Goal: Task Accomplishment & Management: Use online tool/utility

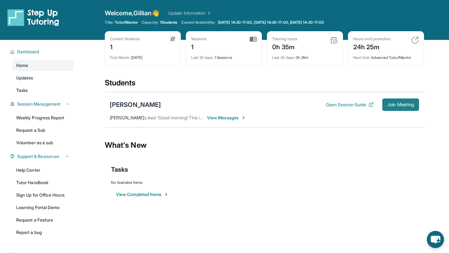
click at [412, 106] on span "Join Meeting" at bounding box center [400, 105] width 27 height 4
click at [17, 180] on link "Tutor Handbook" at bounding box center [42, 182] width 61 height 11
click at [231, 118] on span "View Messages" at bounding box center [226, 118] width 39 height 6
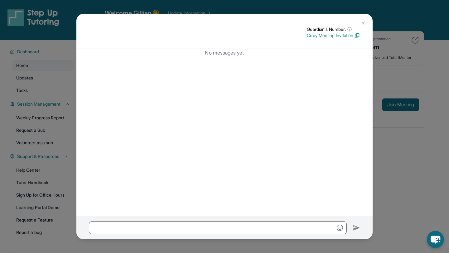
click at [364, 23] on img at bounding box center [362, 23] width 5 height 5
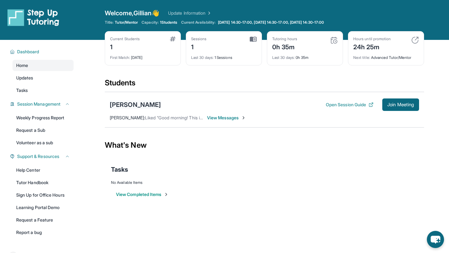
click at [139, 104] on div "[PERSON_NAME]" at bounding box center [135, 104] width 51 height 9
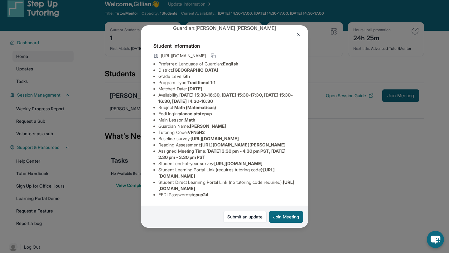
scroll to position [66, 0]
drag, startPoint x: 181, startPoint y: 69, endPoint x: 217, endPoint y: 70, distance: 36.4
click at [217, 111] on li "Eedi login : alanac.atstepup" at bounding box center [226, 114] width 137 height 6
copy span "alanac.atstepup"
click at [219, 111] on li "Eedi login : alanac.atstepup" at bounding box center [226, 114] width 137 height 6
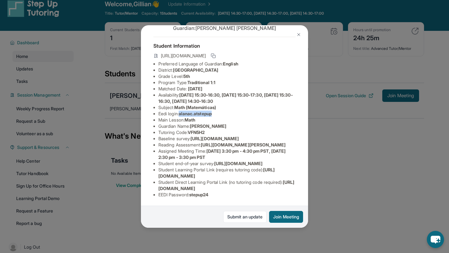
drag, startPoint x: 219, startPoint y: 69, endPoint x: 183, endPoint y: 67, distance: 35.9
click at [183, 111] on li "Eedi login : alanac.atstepup" at bounding box center [226, 114] width 137 height 6
click at [181, 111] on li "Eedi login : alanac.atstepup" at bounding box center [226, 114] width 137 height 6
drag, startPoint x: 181, startPoint y: 68, endPoint x: 214, endPoint y: 68, distance: 33.3
click at [214, 111] on li "Eedi login : alanac.atstepup" at bounding box center [226, 114] width 137 height 6
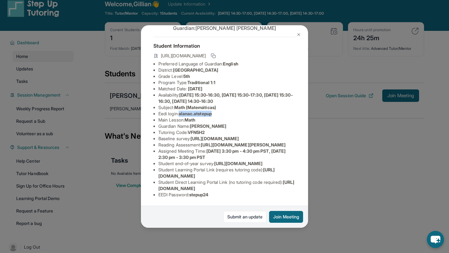
copy span "alanac.atstepup"
drag, startPoint x: 215, startPoint y: 196, endPoint x: 195, endPoint y: 195, distance: 20.0
click at [194, 197] on li "EEDI Password : stepup24" at bounding box center [226, 195] width 137 height 6
click at [208, 197] on span "stepup24" at bounding box center [198, 194] width 19 height 5
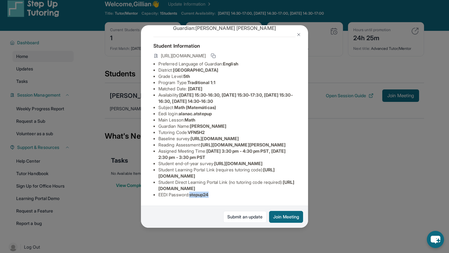
drag, startPoint x: 217, startPoint y: 195, endPoint x: 193, endPoint y: 195, distance: 23.7
click at [193, 195] on li "EEDI Password : stepup24" at bounding box center [226, 195] width 137 height 6
copy span "stepup24"
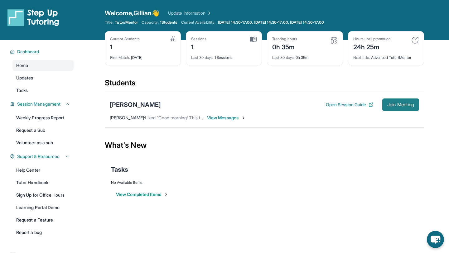
click at [391, 105] on span "Join Meeting" at bounding box center [400, 105] width 27 height 4
